Goal: Information Seeking & Learning: Check status

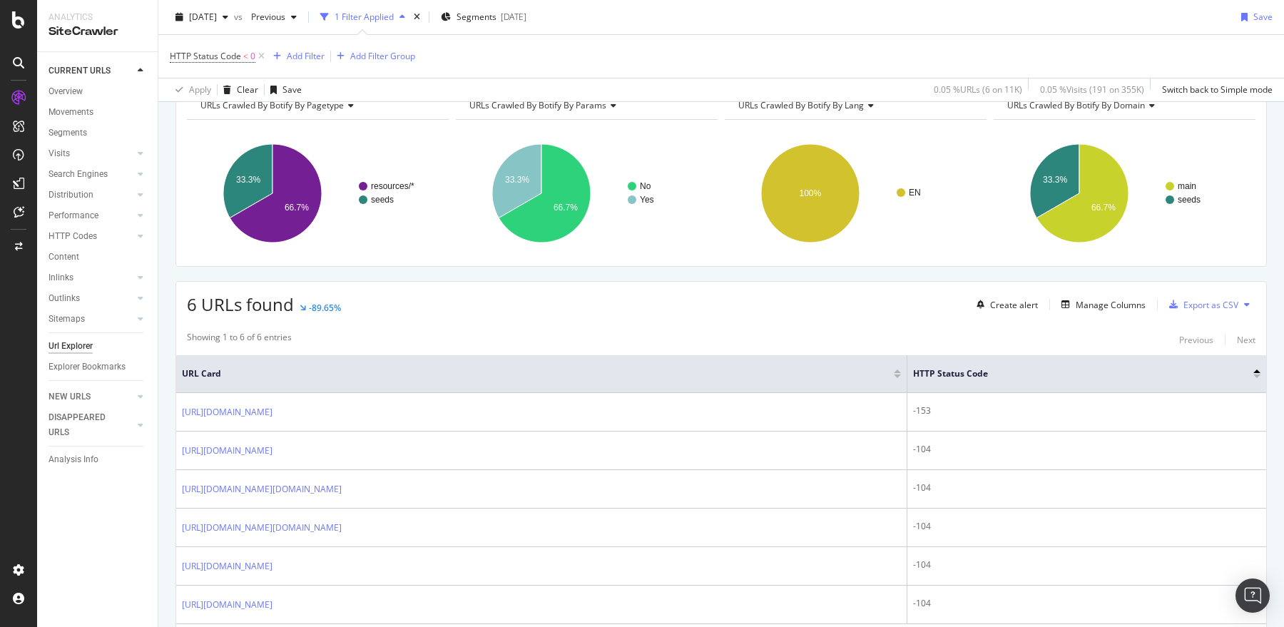
scroll to position [151, 0]
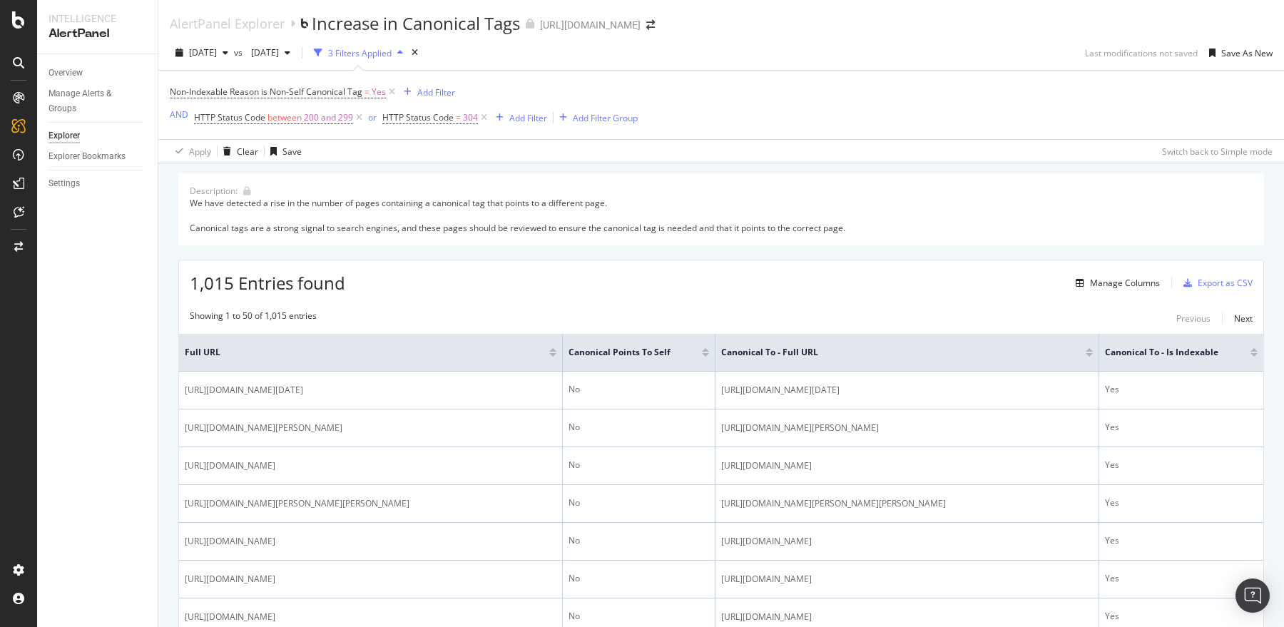
scroll to position [82, 0]
